Goal: Information Seeking & Learning: Learn about a topic

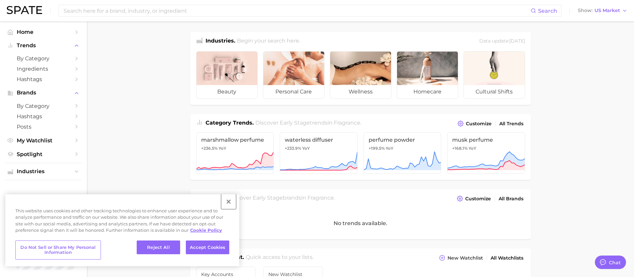
click at [232, 200] on button "Close" at bounding box center [228, 201] width 15 height 15
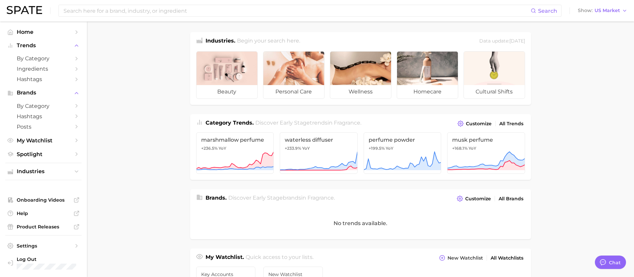
type textarea "x"
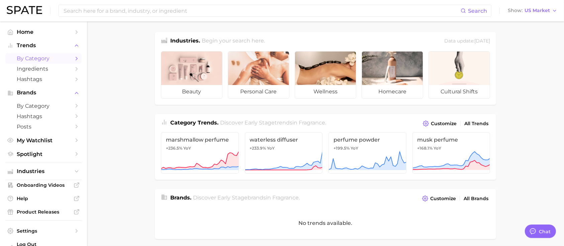
click at [30, 55] on link "by Category" at bounding box center [43, 58] width 76 height 10
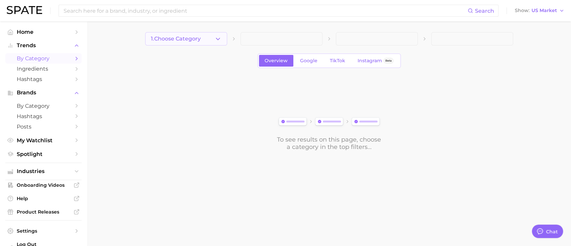
click at [207, 32] on button "1. Choose Category" at bounding box center [186, 38] width 82 height 13
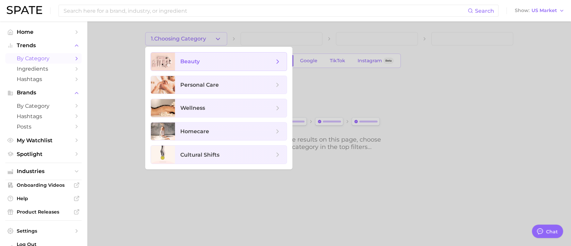
click at [198, 57] on span "beauty" at bounding box center [231, 62] width 112 height 18
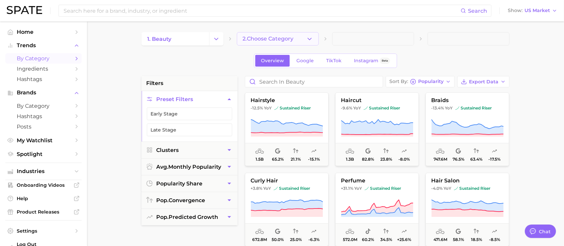
click at [295, 41] on button "2. Choose Category" at bounding box center [278, 38] width 82 height 13
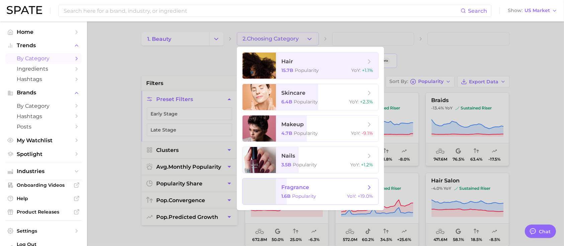
click at [313, 192] on span "fragrance 1.6b Popularity YoY : +19.0%" at bounding box center [327, 191] width 102 height 26
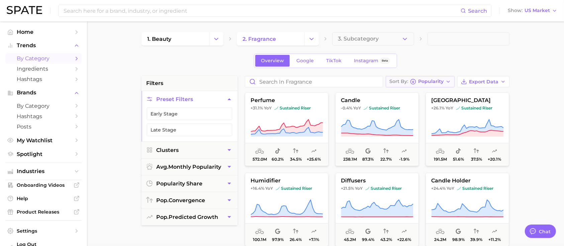
click at [448, 84] on button "Sort By Popularity" at bounding box center [420, 81] width 69 height 11
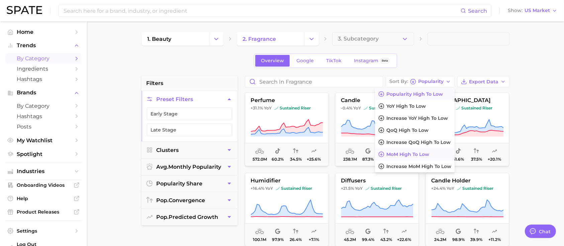
click at [440, 154] on button "MoM high to low" at bounding box center [415, 154] width 80 height 12
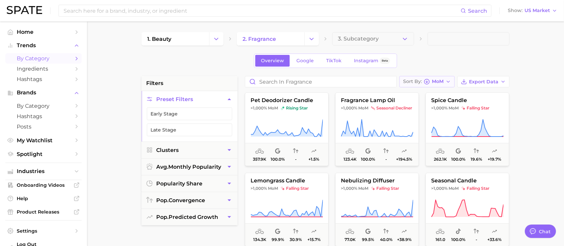
click at [444, 86] on button "Sort By MoM" at bounding box center [426, 81] width 55 height 11
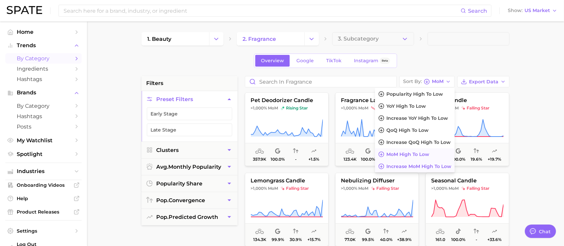
click at [435, 169] on button "Increase MoM high to low" at bounding box center [415, 166] width 80 height 12
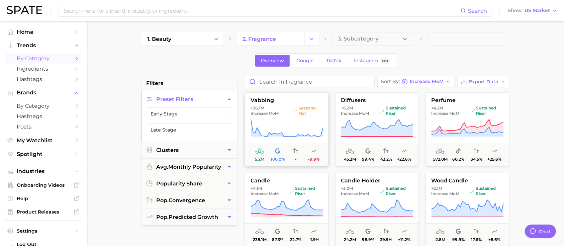
click at [283, 113] on span "+26.1m Increase MoM" at bounding box center [271, 110] width 40 height 11
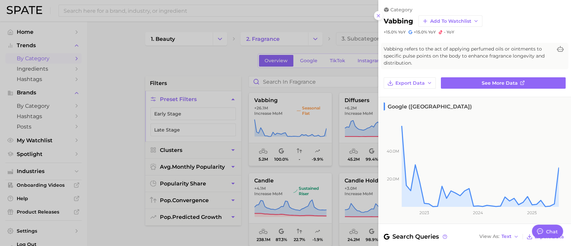
click at [343, 181] on div at bounding box center [285, 123] width 571 height 246
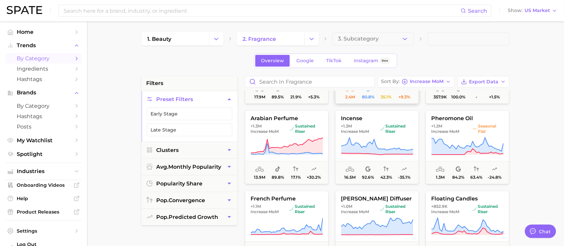
scroll to position [178, 0]
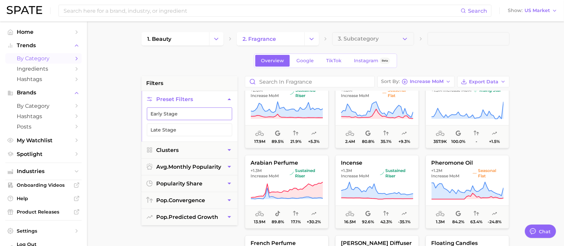
click at [195, 114] on button "Early Stage" at bounding box center [189, 113] width 85 height 13
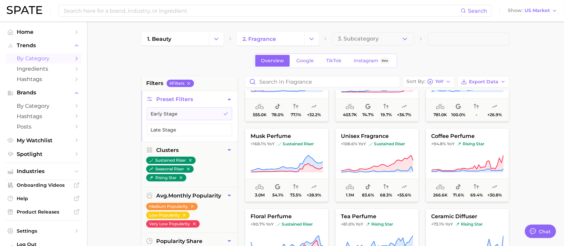
scroll to position [89, 0]
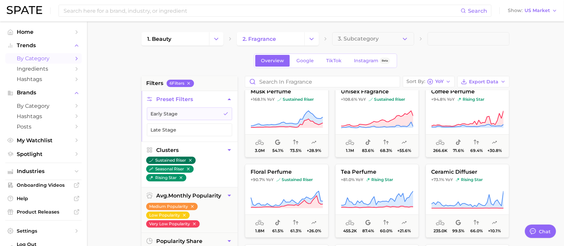
click at [193, 161] on icon "button" at bounding box center [190, 160] width 5 height 5
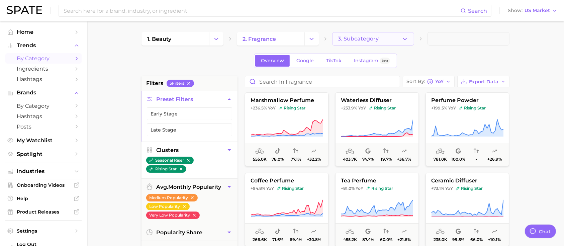
click at [367, 42] on button "3. Subcategory" at bounding box center [373, 38] width 82 height 13
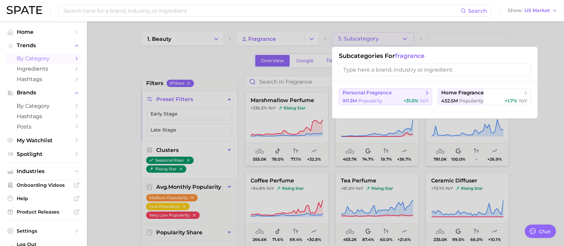
click at [377, 101] on span "Popularity" at bounding box center [370, 101] width 24 height 6
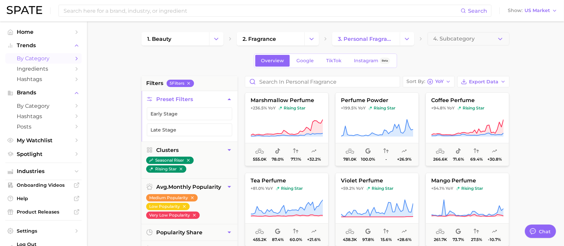
scroll to position [44, 0]
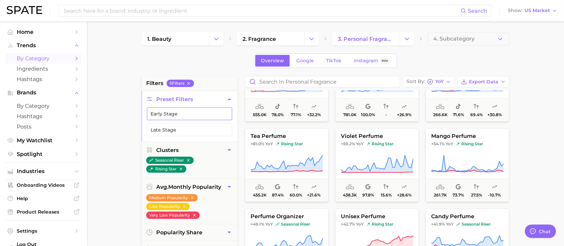
click at [191, 117] on button "Early Stage" at bounding box center [189, 113] width 85 height 13
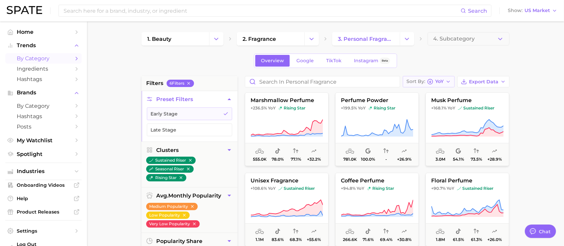
click at [427, 83] on div "Sort By YoY" at bounding box center [424, 82] width 37 height 6
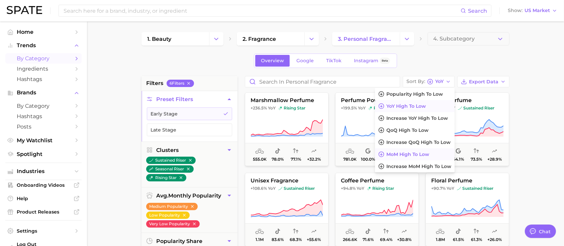
click at [426, 158] on button "MoM high to low" at bounding box center [415, 154] width 80 height 12
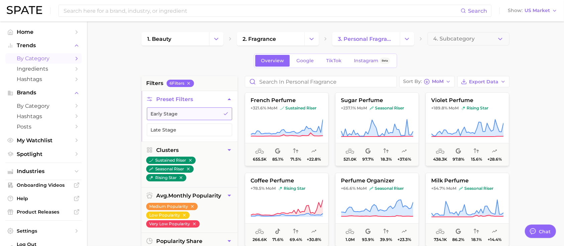
click at [223, 114] on icon "button" at bounding box center [225, 113] width 5 height 5
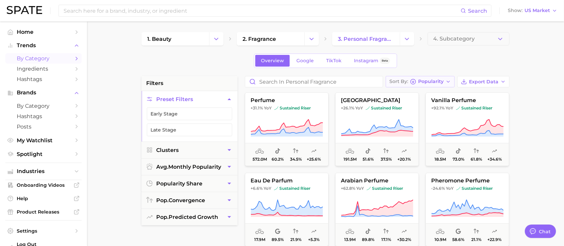
click at [431, 82] on span "Popularity" at bounding box center [430, 82] width 25 height 4
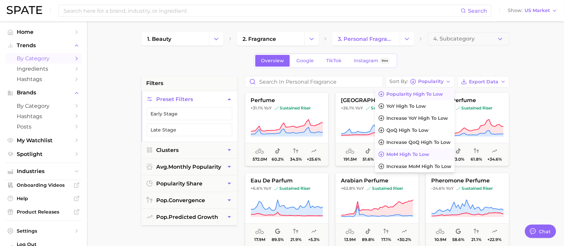
click at [426, 155] on span "MoM high to low" at bounding box center [407, 155] width 43 height 6
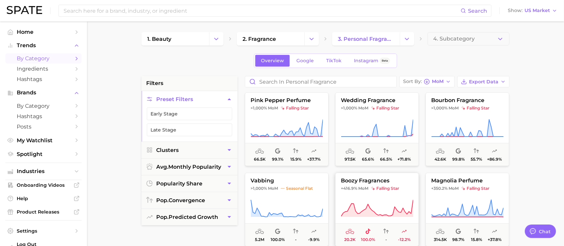
click at [414, 207] on span at bounding box center [376, 208] width 83 height 19
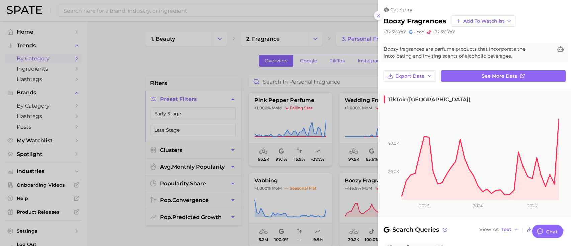
click at [377, 20] on button at bounding box center [378, 15] width 9 height 9
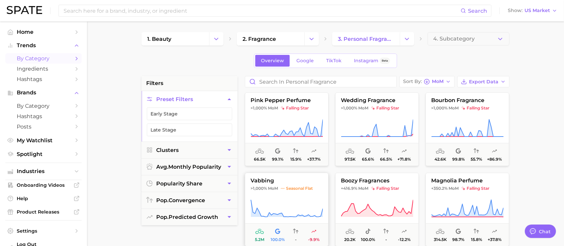
click at [297, 211] on icon at bounding box center [287, 208] width 72 height 19
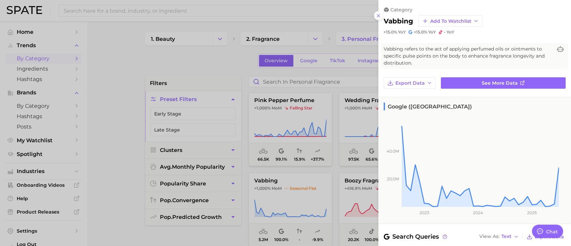
click at [335, 178] on div at bounding box center [285, 123] width 571 height 246
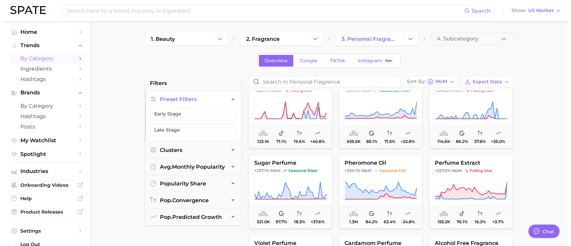
scroll to position [134, 0]
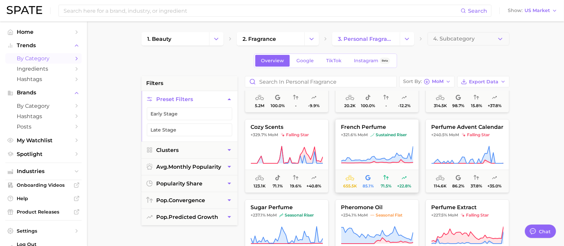
click at [355, 154] on icon at bounding box center [377, 154] width 72 height 19
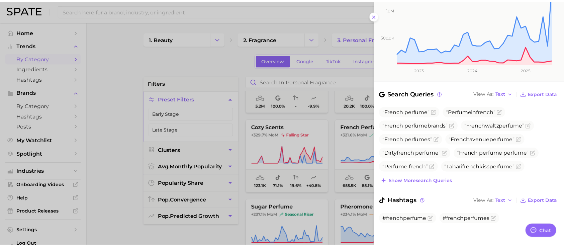
scroll to position [146, 0]
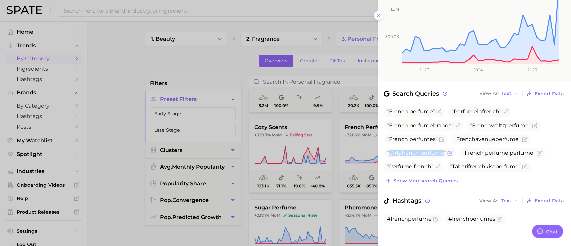
drag, startPoint x: 444, startPoint y: 149, endPoint x: 388, endPoint y: 147, distance: 55.9
click at [388, 150] on span "Dirty french perfume" at bounding box center [416, 153] width 59 height 6
copy span "Dirty french perfume"
click at [521, 163] on span "Tahari french kiss perfume" at bounding box center [485, 166] width 71 height 6
drag, startPoint x: 523, startPoint y: 162, endPoint x: 453, endPoint y: 166, distance: 70.0
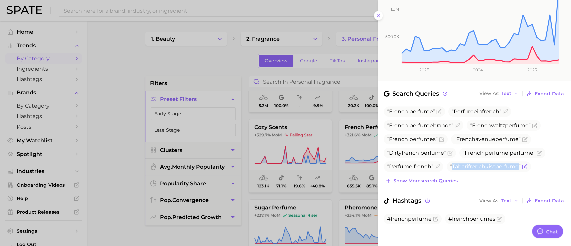
click at [453, 166] on span "Tahari french kiss perfume" at bounding box center [489, 166] width 84 height 10
copy span "Tahari french kiss perfume"
click at [299, 186] on div at bounding box center [285, 123] width 571 height 246
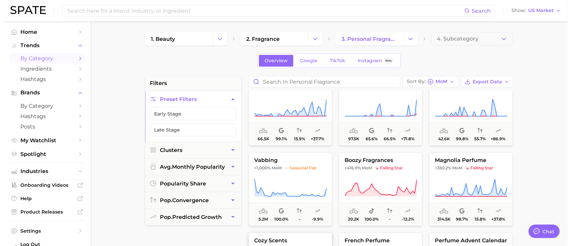
scroll to position [0, 0]
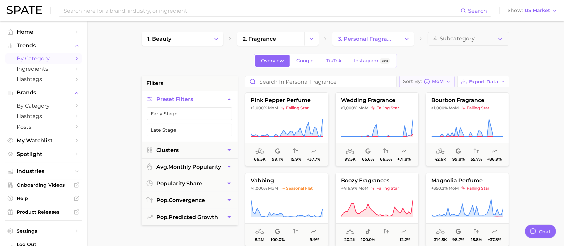
click at [429, 84] on icon "button" at bounding box center [427, 82] width 6 height 6
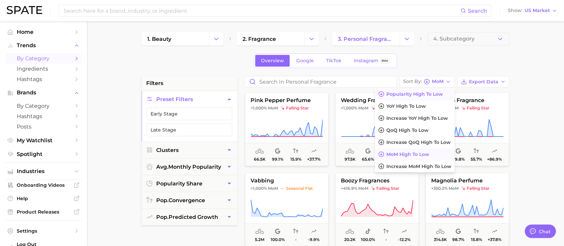
click at [427, 94] on span "Popularity high to low" at bounding box center [414, 94] width 57 height 6
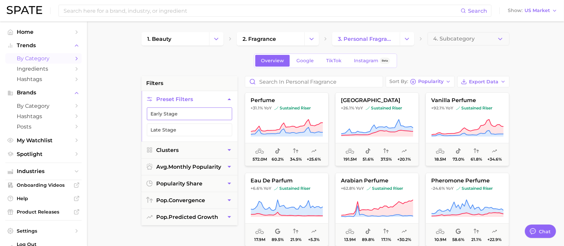
click at [193, 115] on button "Early Stage" at bounding box center [189, 113] width 85 height 13
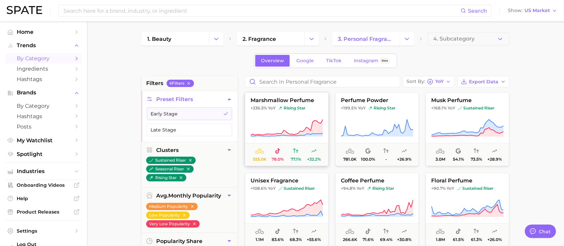
click at [291, 123] on icon at bounding box center [287, 128] width 72 height 19
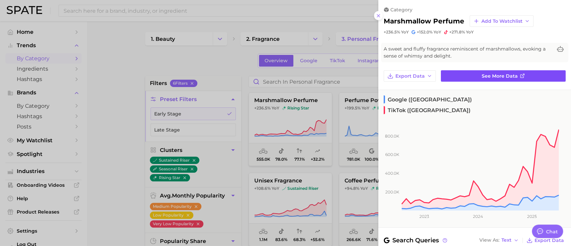
click at [502, 76] on span "See more data" at bounding box center [500, 76] width 36 height 6
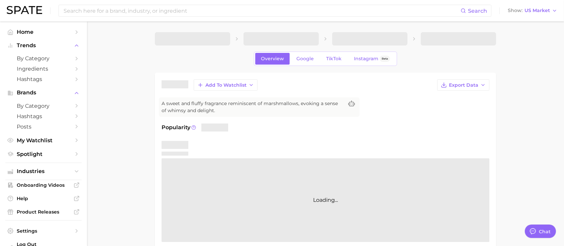
type textarea "x"
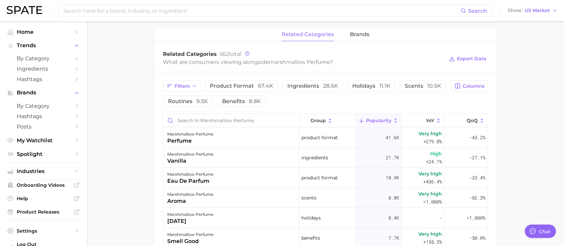
scroll to position [267, 0]
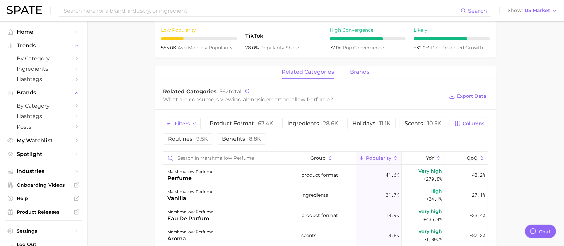
click at [354, 69] on span "brands" at bounding box center [359, 72] width 19 height 6
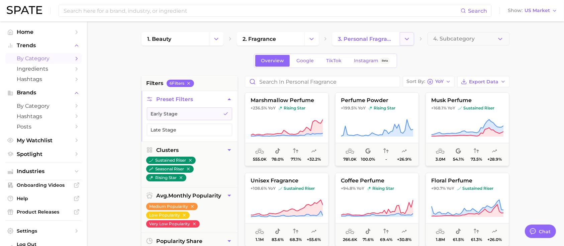
click at [410, 40] on button "Change Category" at bounding box center [407, 38] width 14 height 13
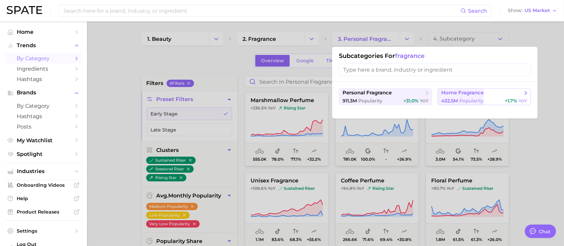
click at [458, 99] on span "452.5m" at bounding box center [449, 101] width 17 height 6
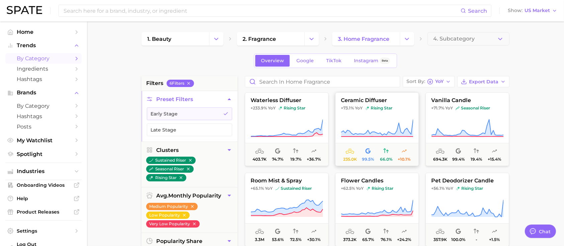
scroll to position [44, 0]
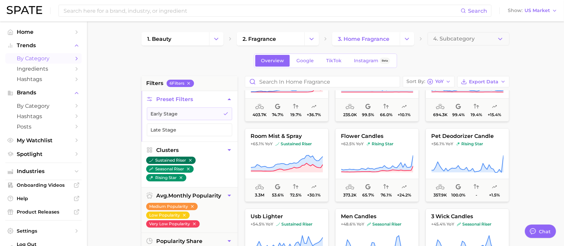
click at [194, 158] on button "sustained riser" at bounding box center [171, 160] width 50 height 7
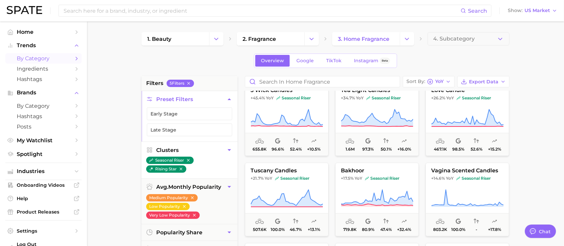
scroll to position [126, 0]
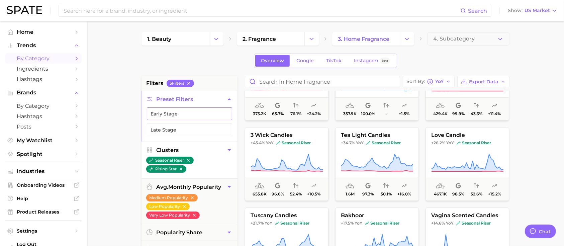
click at [198, 112] on button "Early Stage" at bounding box center [189, 113] width 85 height 13
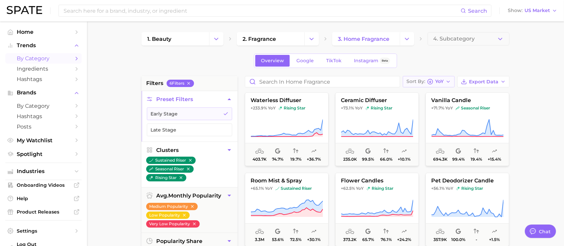
click at [445, 80] on button "Sort By YoY" at bounding box center [429, 81] width 52 height 11
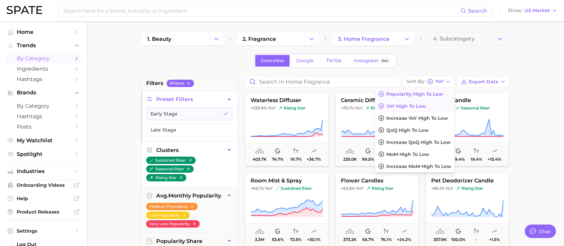
click at [423, 96] on span "Popularity high to low" at bounding box center [414, 94] width 57 height 6
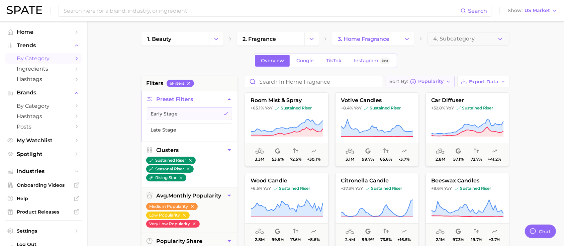
click at [446, 86] on button "Sort By Popularity" at bounding box center [420, 81] width 69 height 11
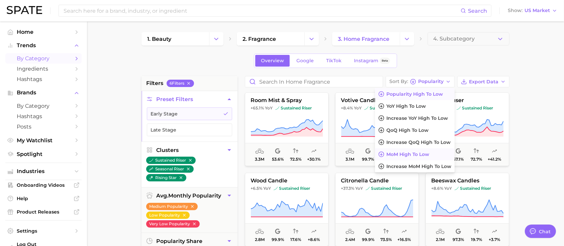
click at [433, 153] on button "MoM high to low" at bounding box center [415, 154] width 80 height 12
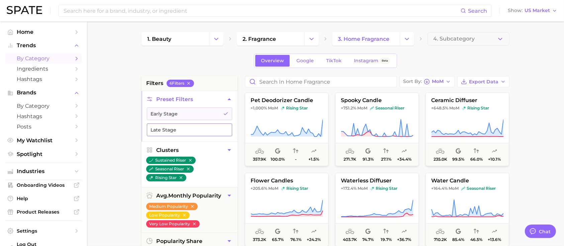
click at [193, 132] on button "Late Stage" at bounding box center [189, 129] width 85 height 13
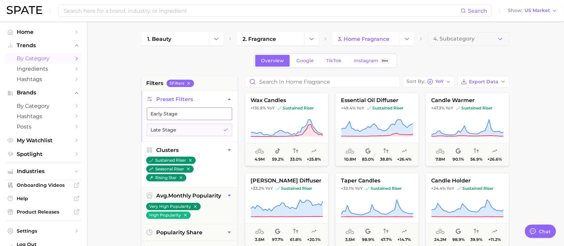
click at [189, 116] on button "Early Stage" at bounding box center [189, 113] width 85 height 13
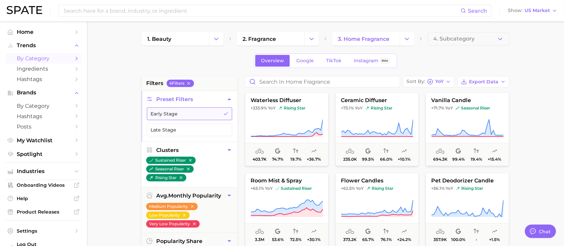
click at [198, 115] on button "Early Stage" at bounding box center [189, 113] width 85 height 13
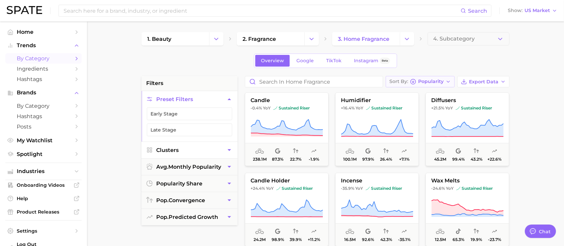
click at [440, 78] on button "Sort By Popularity" at bounding box center [420, 81] width 69 height 11
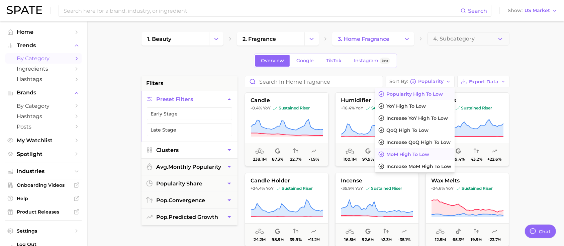
click at [428, 156] on span "MoM high to low" at bounding box center [407, 155] width 43 height 6
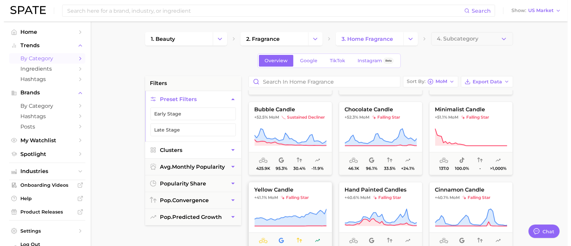
scroll to position [1561, 0]
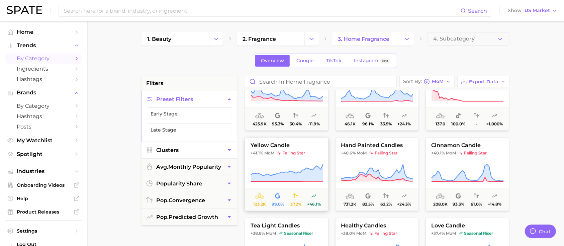
click at [286, 181] on icon at bounding box center [287, 181] width 72 height 0
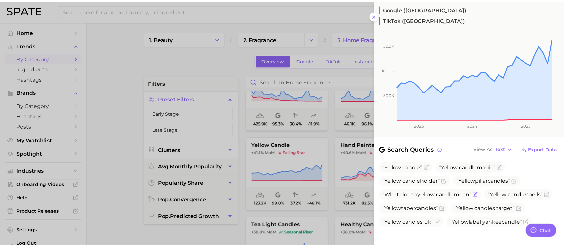
scroll to position [135, 0]
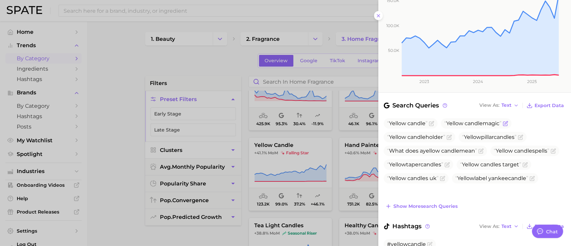
drag, startPoint x: 502, startPoint y: 111, endPoint x: 442, endPoint y: 112, distance: 59.9
click at [442, 118] on span "Yellow candle magic" at bounding box center [476, 123] width 71 height 10
copy span "Yellow candle magic"
click at [318, 219] on div at bounding box center [285, 123] width 571 height 246
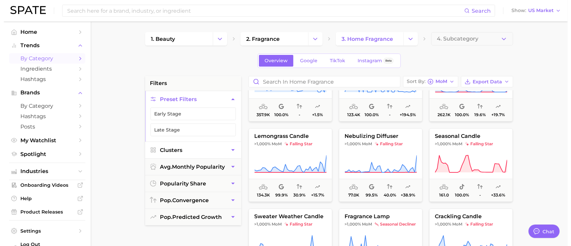
scroll to position [0, 0]
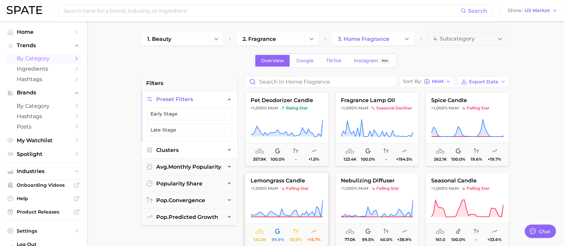
click at [302, 182] on span "lemongrass candle" at bounding box center [286, 181] width 83 height 6
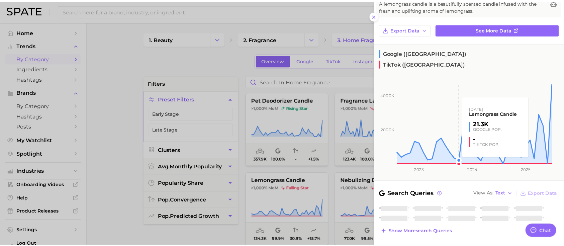
scroll to position [90, 0]
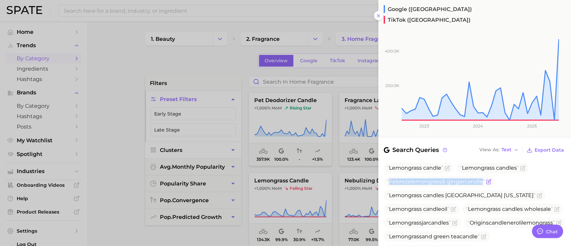
drag, startPoint x: 486, startPoint y: 172, endPoint x: 390, endPoint y: 172, distance: 96.7
click at [390, 178] on span "Febreze lemongrass & ginger candle" at bounding box center [436, 181] width 98 height 6
copy span "Febreze lemongrass & ginger candle"
click at [321, 120] on div at bounding box center [285, 123] width 571 height 246
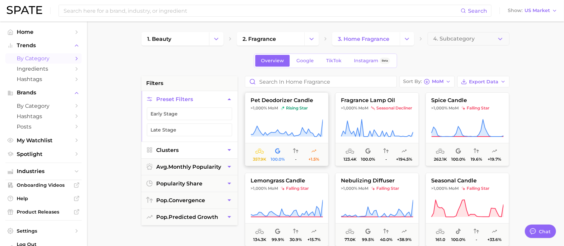
click at [275, 106] on span "MoM" at bounding box center [273, 107] width 10 height 5
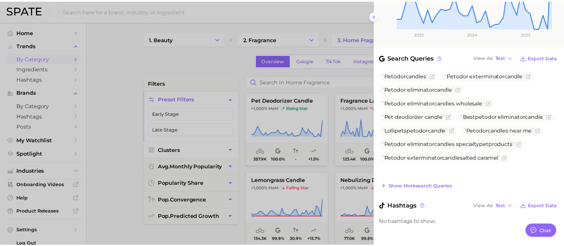
scroll to position [179, 0]
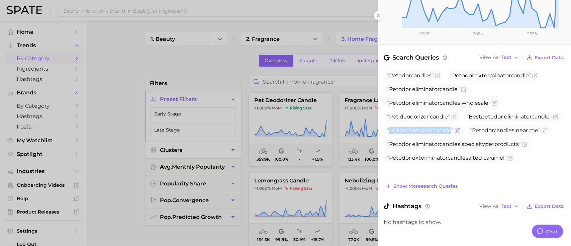
drag, startPoint x: 455, startPoint y: 144, endPoint x: 386, endPoint y: 144, distance: 69.2
click at [386, 135] on span "Lolli pet s pet odor candle" at bounding box center [424, 130] width 80 height 10
copy span "Lolli pet s pet odor candle"
click at [334, 165] on div at bounding box center [285, 123] width 571 height 246
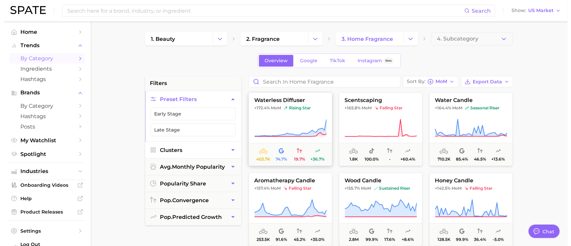
scroll to position [758, 0]
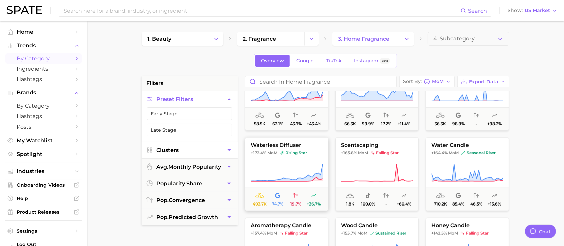
click at [309, 168] on icon at bounding box center [287, 173] width 72 height 19
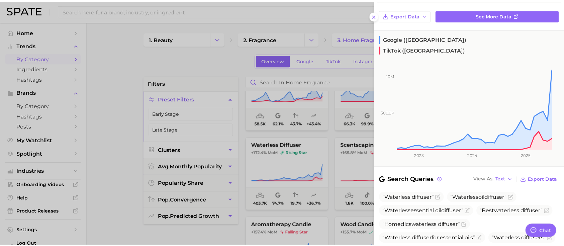
scroll to position [89, 0]
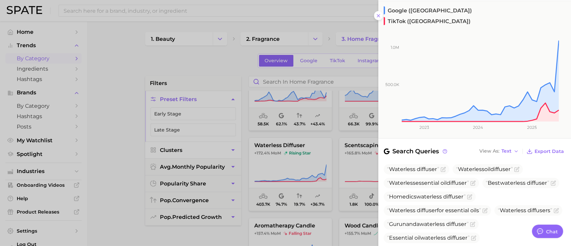
click at [177, 132] on div at bounding box center [285, 123] width 571 height 246
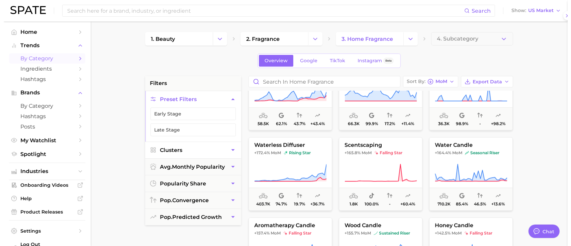
scroll to position [0, 0]
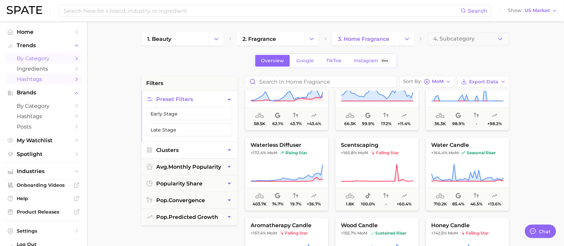
click at [40, 77] on span "Hashtags" at bounding box center [44, 79] width 54 height 6
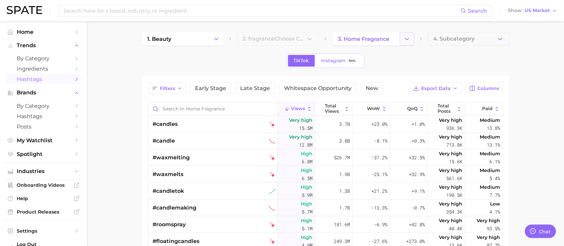
click at [405, 44] on button "Change Category" at bounding box center [407, 38] width 14 height 13
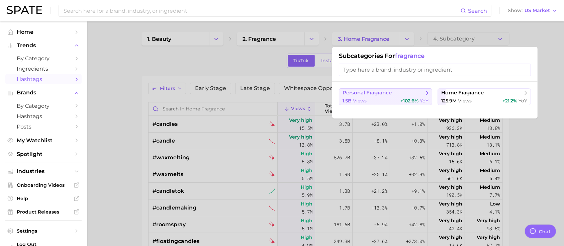
click at [389, 97] on button "personal fragrance 1.5b views +102.6% YoY" at bounding box center [385, 96] width 93 height 17
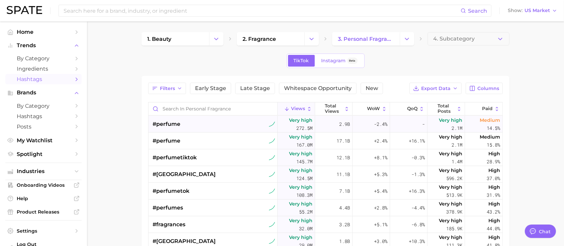
click at [222, 126] on div "#perfume⁠" at bounding box center [214, 124] width 122 height 17
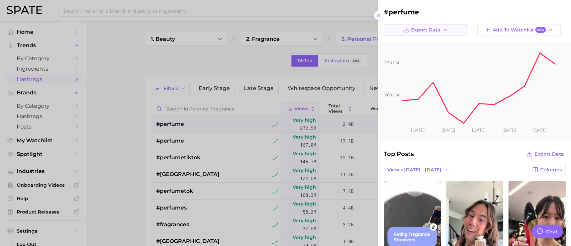
click at [426, 27] on span "Export Data" at bounding box center [425, 30] width 29 height 6
click at [421, 122] on rect at bounding box center [479, 84] width 155 height 80
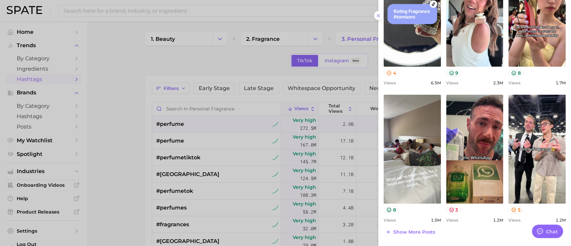
scroll to position [134, 0]
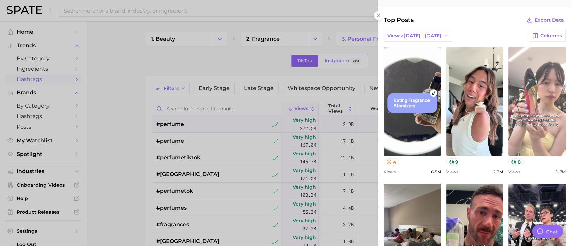
click at [534, 92] on link "view post on TikTok" at bounding box center [536, 101] width 57 height 109
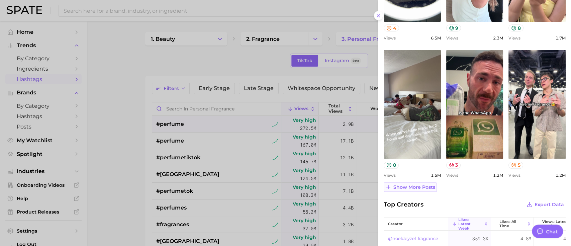
click at [421, 188] on span "Show more posts" at bounding box center [414, 187] width 42 height 6
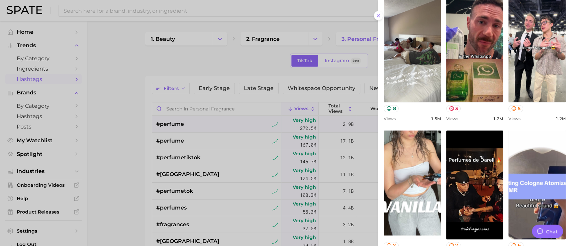
scroll to position [357, 0]
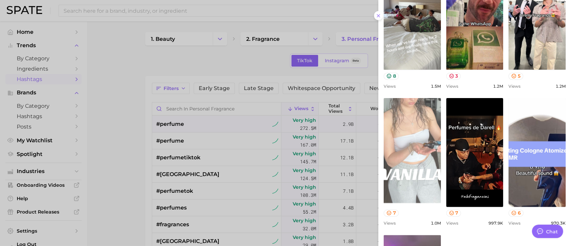
click at [418, 157] on link "view post on TikTok" at bounding box center [412, 152] width 57 height 109
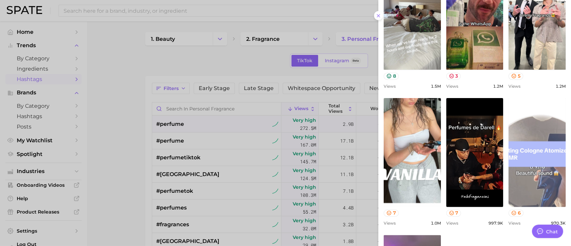
scroll to position [535, 0]
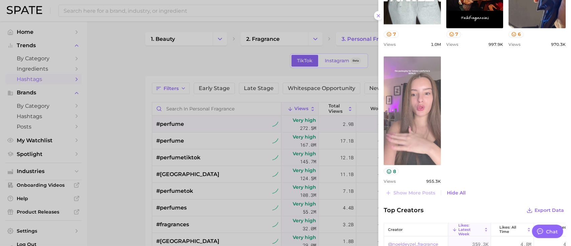
click at [434, 150] on link "view post on TikTok" at bounding box center [412, 110] width 57 height 109
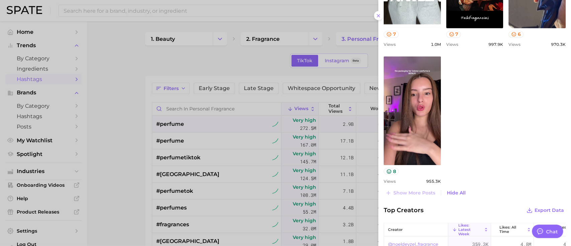
click at [210, 142] on div at bounding box center [285, 123] width 571 height 246
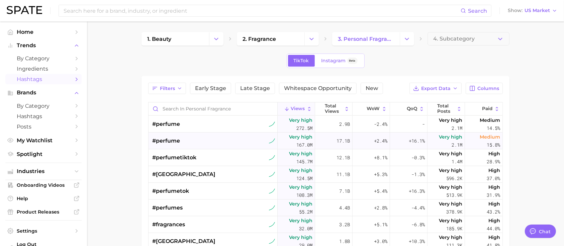
click at [198, 142] on div "#perfume" at bounding box center [214, 140] width 122 height 17
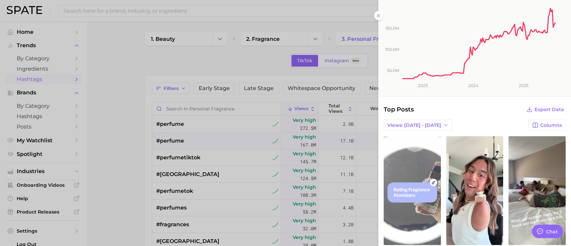
scroll to position [312, 0]
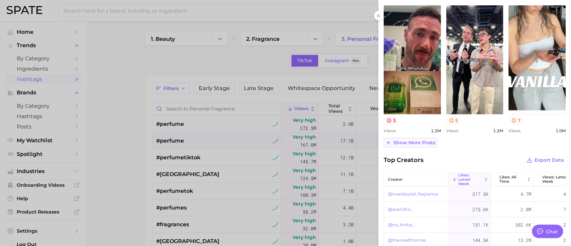
click at [427, 144] on span "Show more posts" at bounding box center [414, 143] width 42 height 6
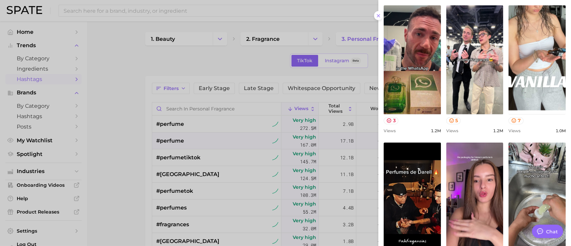
scroll to position [0, 0]
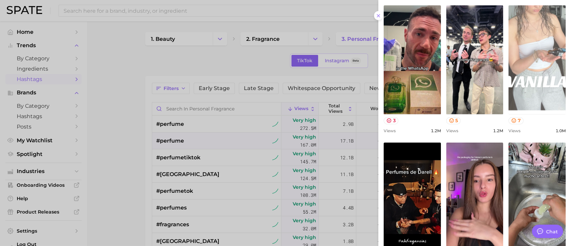
click at [542, 79] on link "view post on TikTok" at bounding box center [536, 59] width 57 height 109
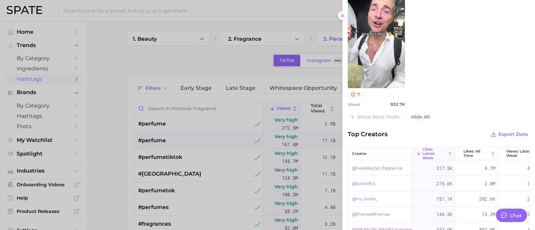
scroll to position [582, 0]
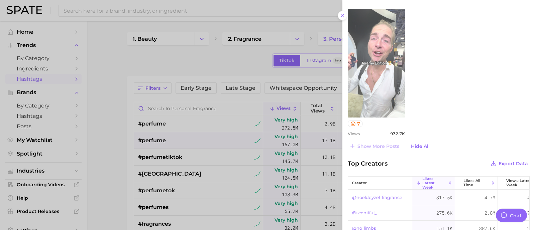
click at [381, 92] on link "view post on TikTok" at bounding box center [376, 63] width 57 height 109
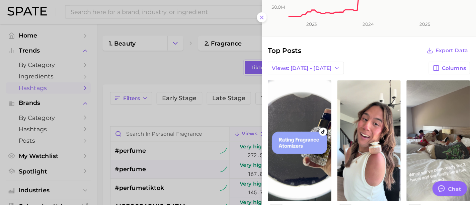
scroll to position [0, 0]
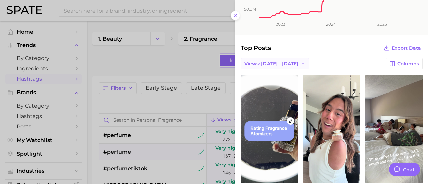
click at [300, 63] on icon "button" at bounding box center [302, 63] width 5 height 5
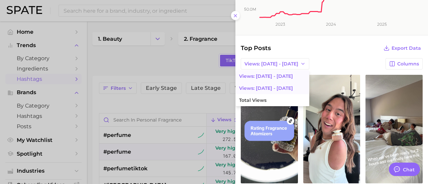
click at [270, 90] on button "Views: Aug 3 - 10" at bounding box center [273, 88] width 74 height 12
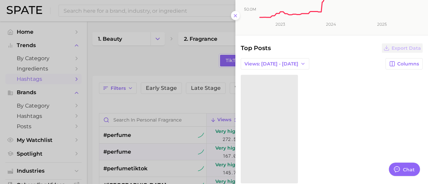
type textarea "x"
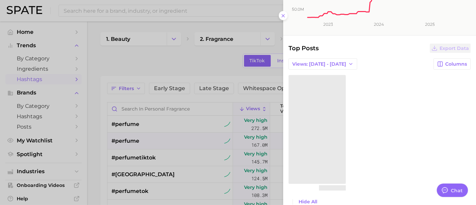
click at [392, 81] on div at bounding box center [379, 133] width 182 height 117
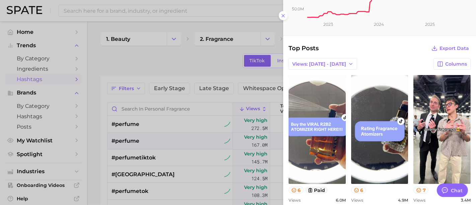
click at [386, 65] on div "Views: Aug 3 - 10 Columns" at bounding box center [379, 63] width 182 height 11
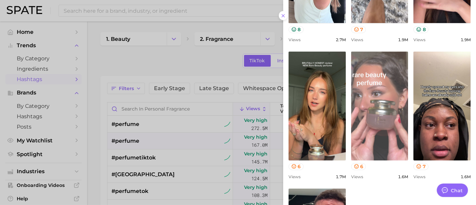
click at [375, 107] on link "view post on TikTok" at bounding box center [379, 106] width 57 height 109
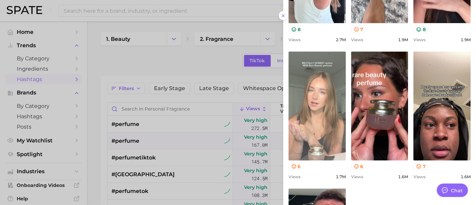
click at [321, 110] on link "view post on TikTok" at bounding box center [316, 106] width 57 height 109
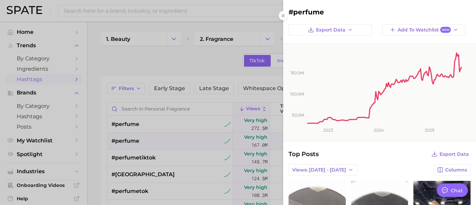
click at [144, 162] on div at bounding box center [238, 102] width 476 height 205
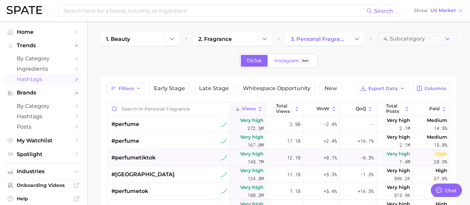
click at [145, 155] on span "#perfumetiktok" at bounding box center [133, 158] width 44 height 8
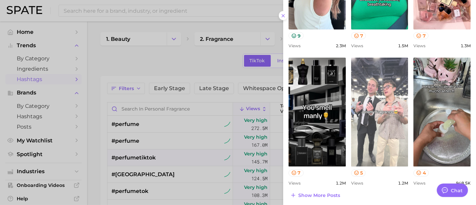
click at [398, 83] on link "view post on TikTok" at bounding box center [379, 112] width 57 height 109
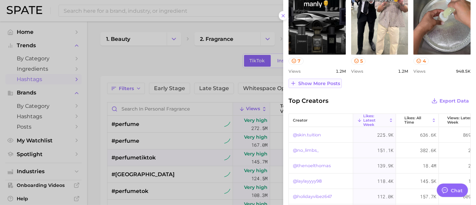
click at [327, 82] on span "Show more posts" at bounding box center [319, 84] width 42 height 6
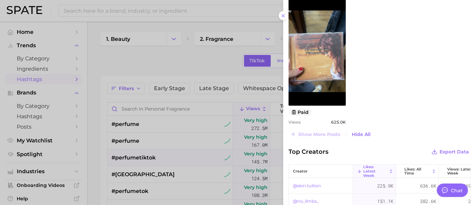
click at [185, 158] on div at bounding box center [238, 102] width 476 height 205
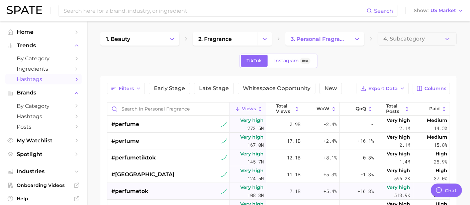
click at [160, 192] on div "#perfumetok" at bounding box center [168, 191] width 115 height 17
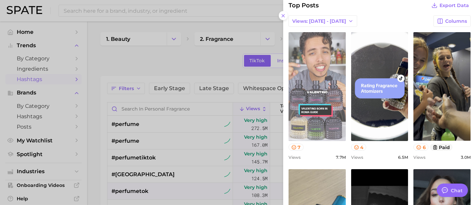
click at [329, 73] on link "view post on TikTok" at bounding box center [316, 86] width 57 height 109
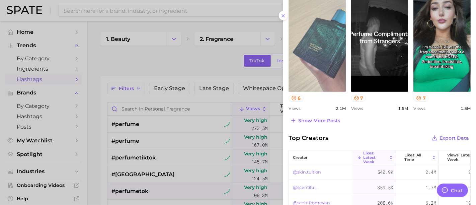
click at [312, 69] on link "view post on TikTok" at bounding box center [316, 37] width 57 height 109
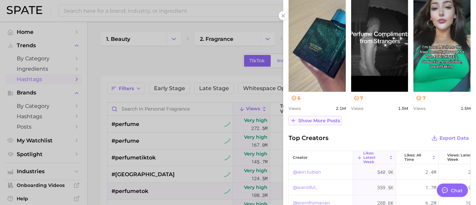
click at [316, 122] on span "Show more posts" at bounding box center [319, 121] width 42 height 6
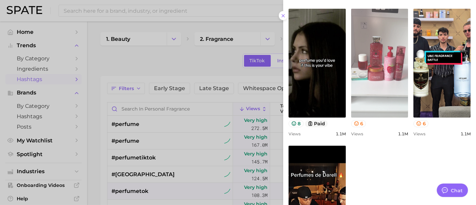
click at [378, 85] on link "view post on TikTok" at bounding box center [379, 63] width 57 height 109
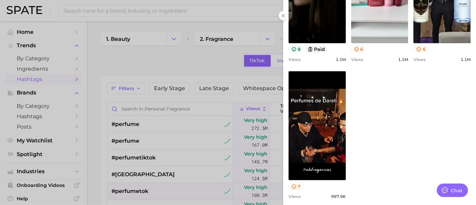
click at [147, 48] on div at bounding box center [238, 102] width 476 height 205
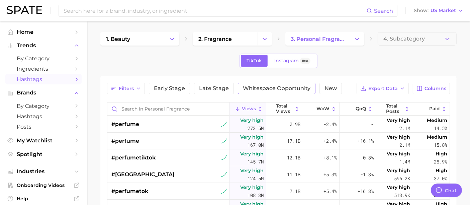
click at [277, 86] on span "Whitespace Opportunity" at bounding box center [277, 88] width 68 height 5
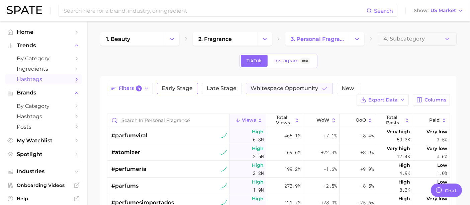
click at [171, 88] on span "Early Stage" at bounding box center [177, 88] width 31 height 5
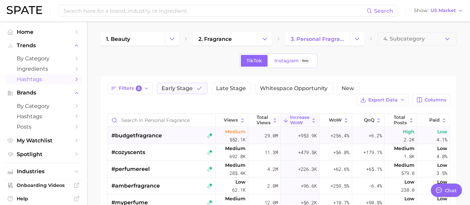
click at [145, 137] on span "#budgetfragrance" at bounding box center [136, 135] width 51 height 8
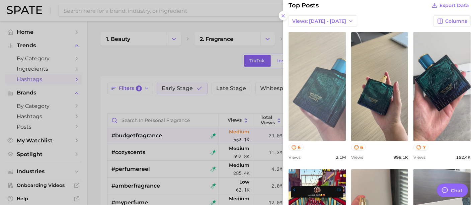
click at [329, 97] on link "view post on TikTok" at bounding box center [316, 86] width 57 height 109
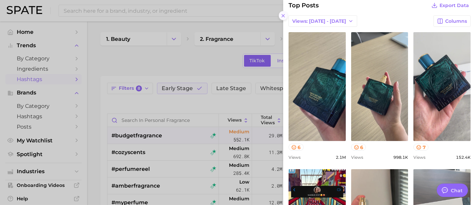
click at [285, 15] on icon at bounding box center [282, 15] width 5 height 5
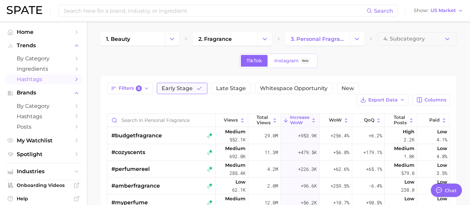
click at [177, 90] on span "Early Stage" at bounding box center [177, 88] width 31 height 5
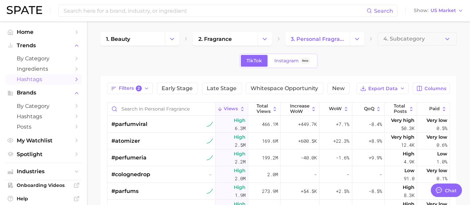
click at [224, 107] on span "Views" at bounding box center [231, 108] width 14 height 5
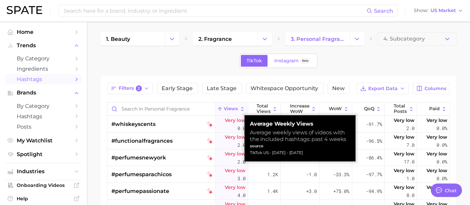
click at [224, 107] on span "Views" at bounding box center [231, 108] width 14 height 5
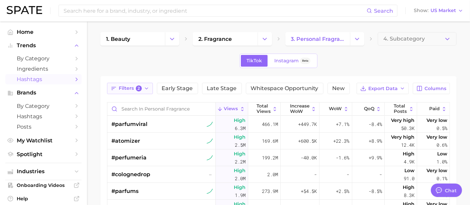
click at [143, 91] on button "Filters 2" at bounding box center [130, 88] width 46 height 11
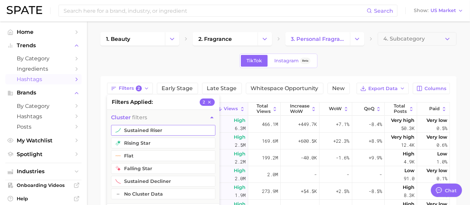
click at [160, 131] on button "sustained riser" at bounding box center [163, 130] width 104 height 11
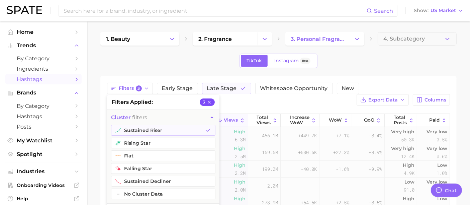
click at [208, 102] on icon "button" at bounding box center [209, 102] width 5 height 5
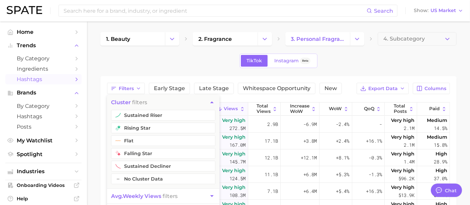
click at [216, 74] on div "1. beauty 2. fragrance 3. personal fragrance 4. Subcategory TikTok Instagram Be…" at bounding box center [278, 172] width 356 height 281
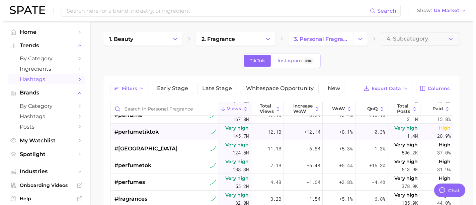
scroll to position [37, 0]
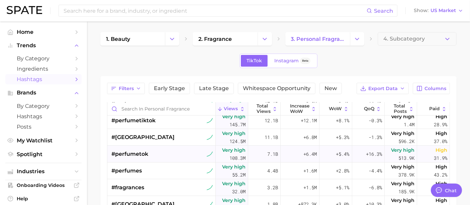
click at [160, 155] on div "#perfumetok" at bounding box center [161, 153] width 101 height 17
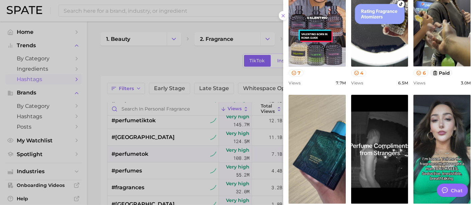
scroll to position [297, 0]
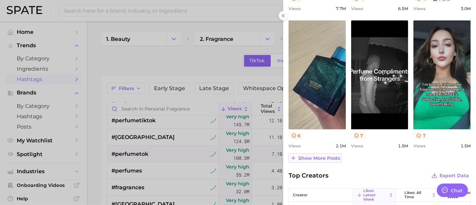
click at [326, 160] on button "Show more posts" at bounding box center [314, 157] width 53 height 9
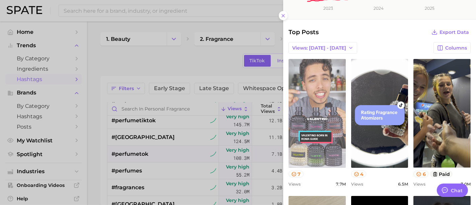
scroll to position [111, 0]
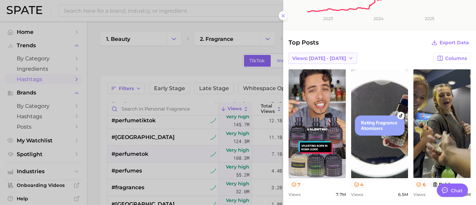
click at [348, 60] on icon "button" at bounding box center [350, 58] width 5 height 5
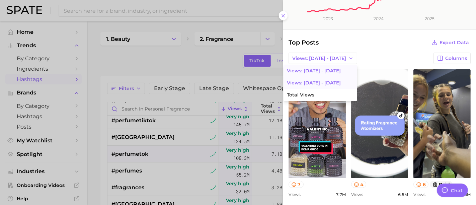
click at [314, 84] on span "Views: Aug 3 - 10" at bounding box center [314, 83] width 54 height 6
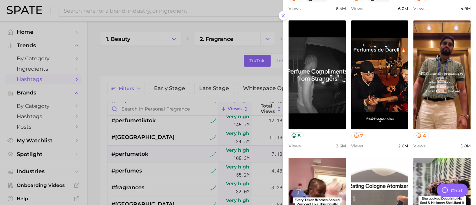
scroll to position [372, 0]
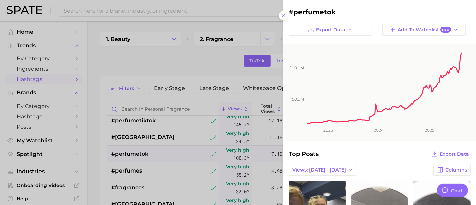
click at [155, 130] on div at bounding box center [238, 102] width 476 height 205
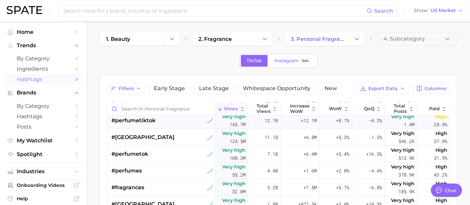
click at [157, 123] on div "#perfumetiktok" at bounding box center [161, 120] width 101 height 17
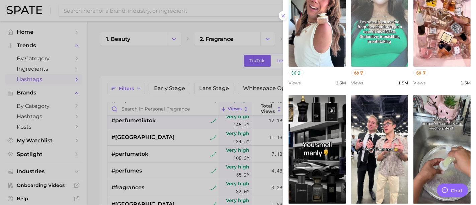
click at [371, 106] on link "view post on TikTok" at bounding box center [379, 149] width 57 height 109
